Goal: Transaction & Acquisition: Book appointment/travel/reservation

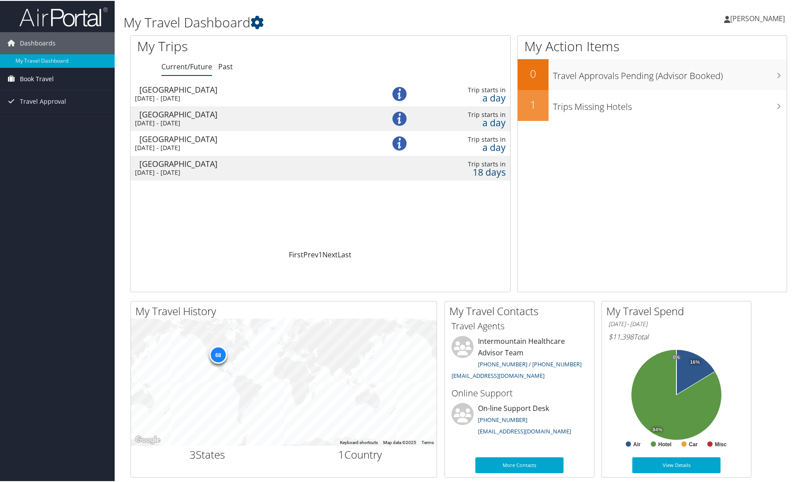
click at [39, 77] on span "Book Travel" at bounding box center [37, 78] width 34 height 22
click at [36, 111] on link "Book/Manage Online Trips" at bounding box center [57, 108] width 115 height 13
